Goal: Transaction & Acquisition: Download file/media

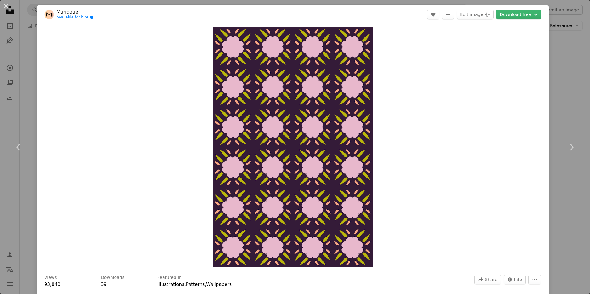
scroll to position [2243, 0]
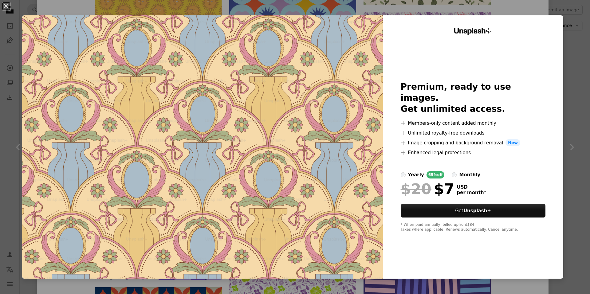
click at [63, 11] on div "An X shape Unsplash+ Premium, ready to use images. Get unlimited access. A plus…" at bounding box center [295, 147] width 590 height 294
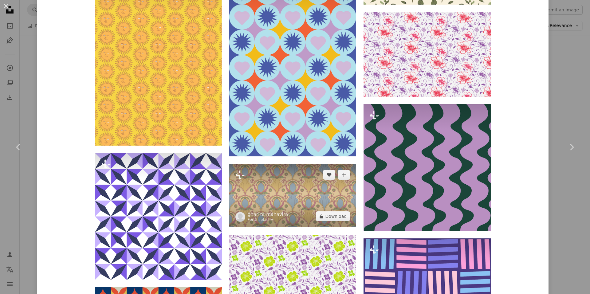
click at [274, 164] on img at bounding box center [292, 196] width 127 height 64
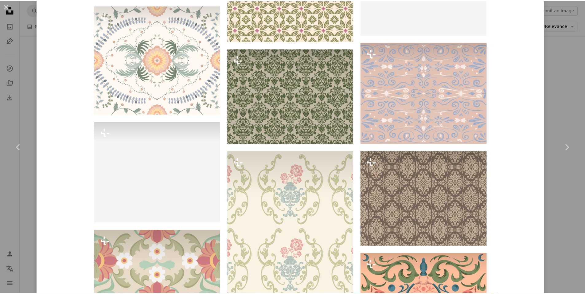
scroll to position [1075, 0]
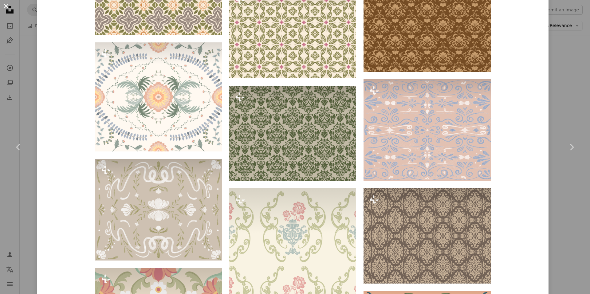
click at [7, 5] on button "An X shape" at bounding box center [5, 5] width 7 height 7
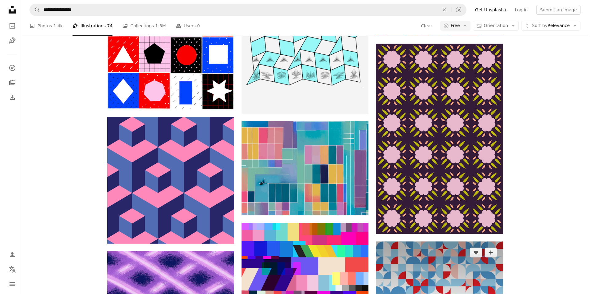
scroll to position [799, 0]
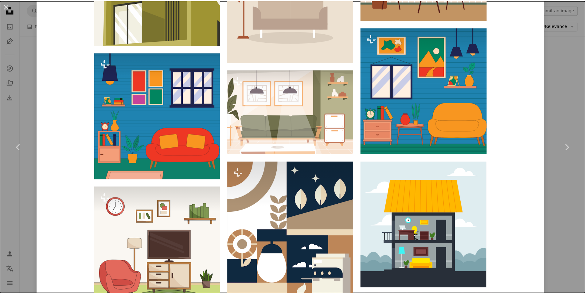
scroll to position [952, 0]
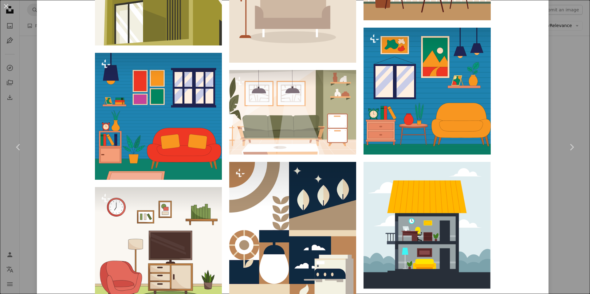
click at [559, 106] on div "An X shape Chevron left Chevron right Public domain vectors publicdomainvectors…" at bounding box center [295, 147] width 590 height 294
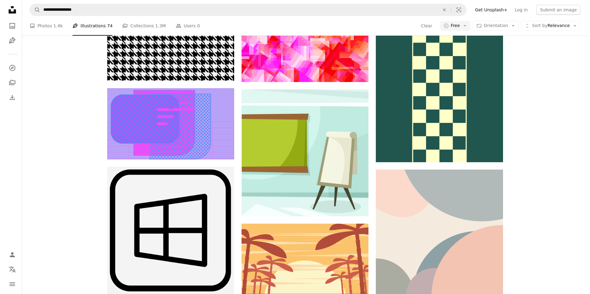
scroll to position [2212, 0]
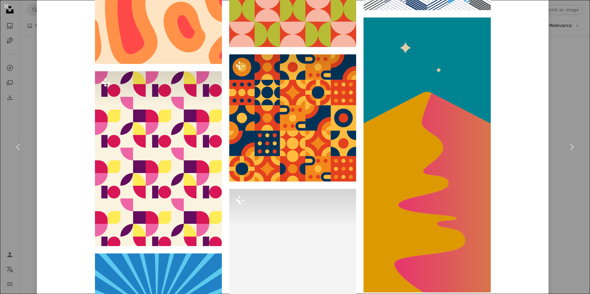
scroll to position [4714, 0]
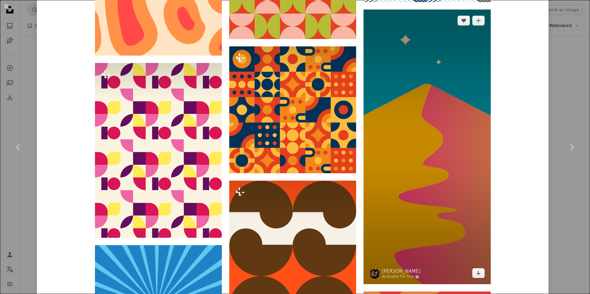
click at [453, 122] on img at bounding box center [426, 147] width 127 height 275
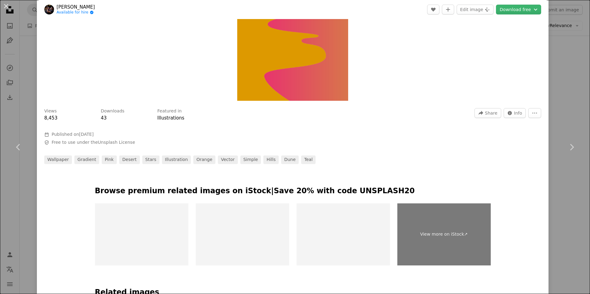
scroll to position [185, 0]
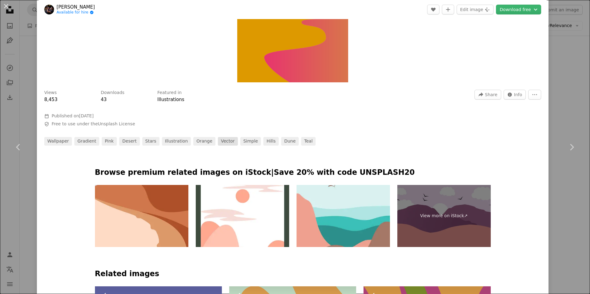
click at [218, 143] on link "vector" at bounding box center [228, 141] width 20 height 9
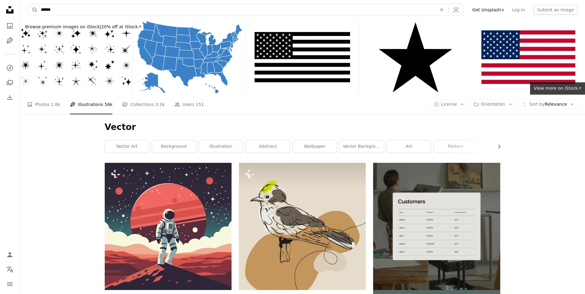
click at [187, 9] on input "******" at bounding box center [236, 10] width 397 height 12
type input "**********"
click button "A magnifying glass" at bounding box center [32, 10] width 10 height 12
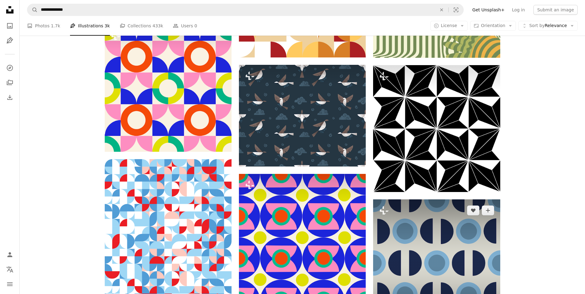
scroll to position [799, 0]
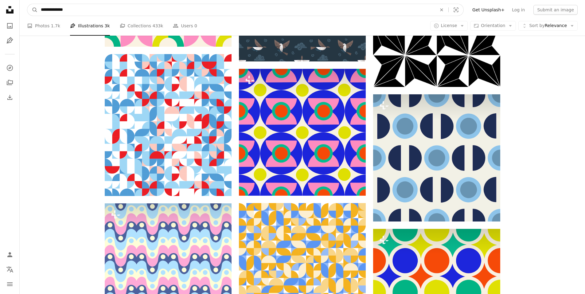
click at [77, 7] on input "**********" at bounding box center [236, 10] width 397 height 12
type input "**********"
click button "A magnifying glass" at bounding box center [32, 10] width 10 height 12
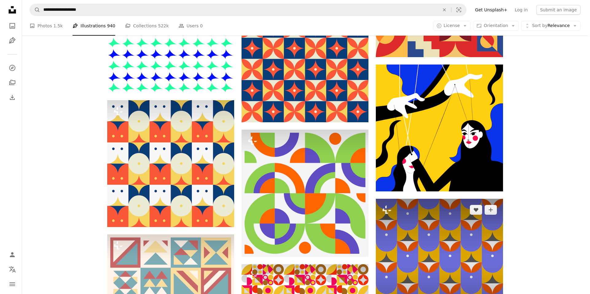
scroll to position [737, 0]
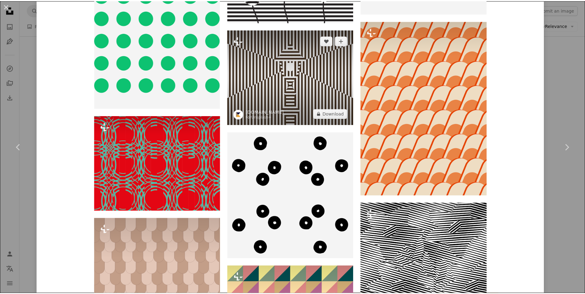
scroll to position [3125, 0]
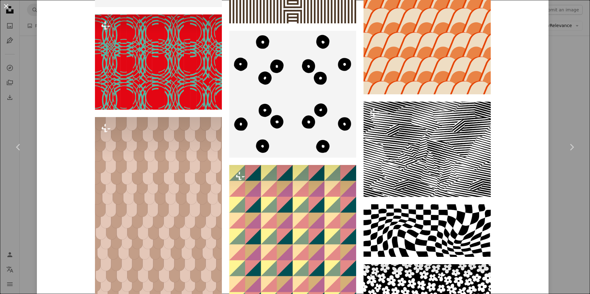
click at [5, 6] on button "An X shape" at bounding box center [5, 5] width 7 height 7
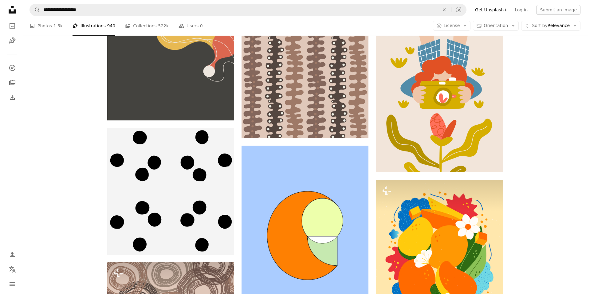
scroll to position [2274, 0]
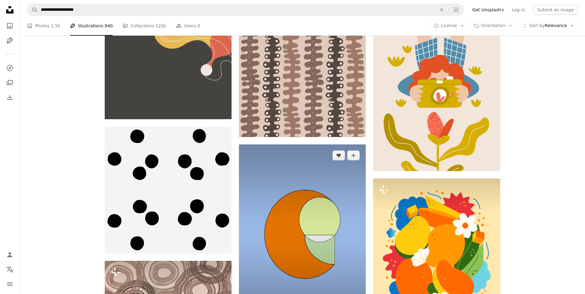
click at [327, 167] on img at bounding box center [302, 234] width 127 height 180
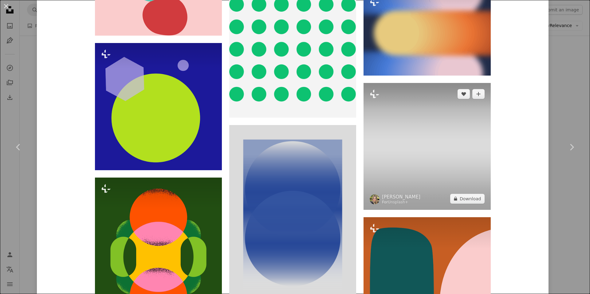
scroll to position [2283, 0]
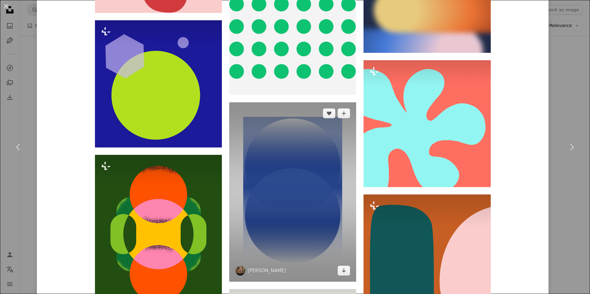
click at [308, 116] on img at bounding box center [292, 191] width 127 height 179
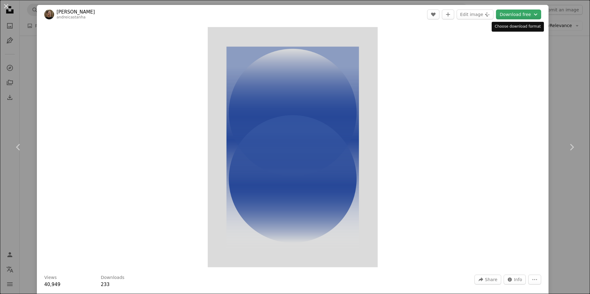
click at [504, 13] on button "Download free Chevron down" at bounding box center [518, 15] width 45 height 10
click at [511, 12] on button "Download free Chevron down" at bounding box center [518, 15] width 45 height 10
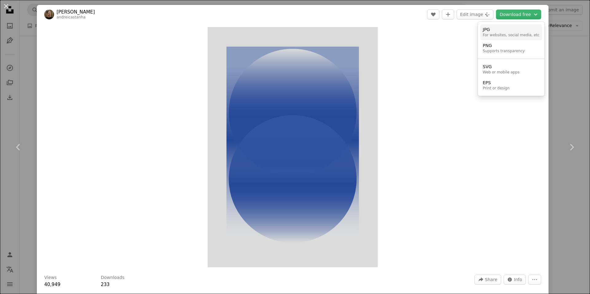
click at [503, 31] on div "JPG" at bounding box center [511, 30] width 57 height 6
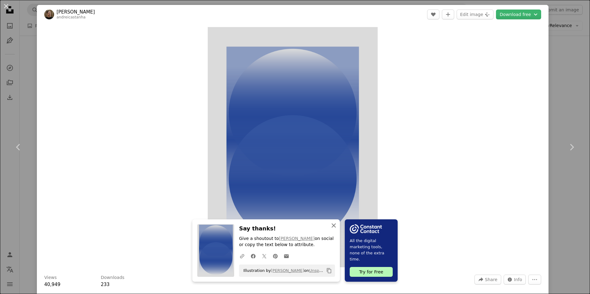
click at [337, 227] on icon "An X shape" at bounding box center [333, 225] width 7 height 7
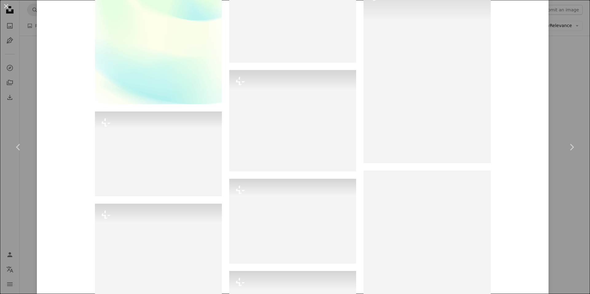
scroll to position [1413, 0]
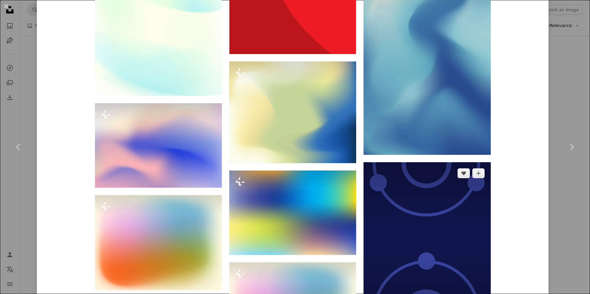
click at [437, 162] on img at bounding box center [426, 241] width 127 height 159
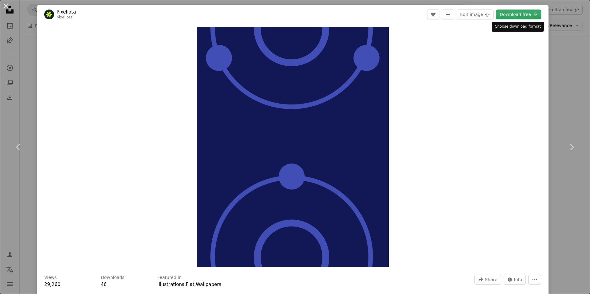
click at [514, 12] on button "Download free Chevron down" at bounding box center [518, 15] width 45 height 10
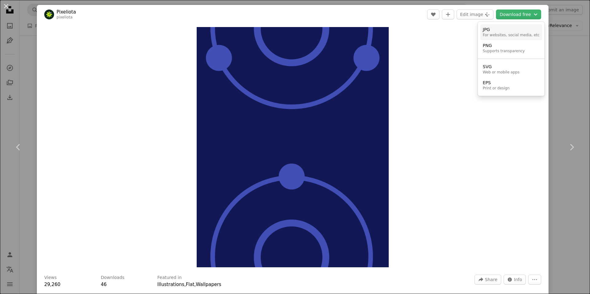
click at [504, 33] on div "For websites, social media, etc" at bounding box center [511, 35] width 57 height 5
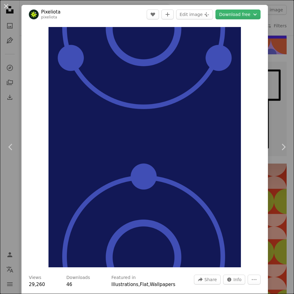
scroll to position [6668, 0]
